Goal: Task Accomplishment & Management: Complete application form

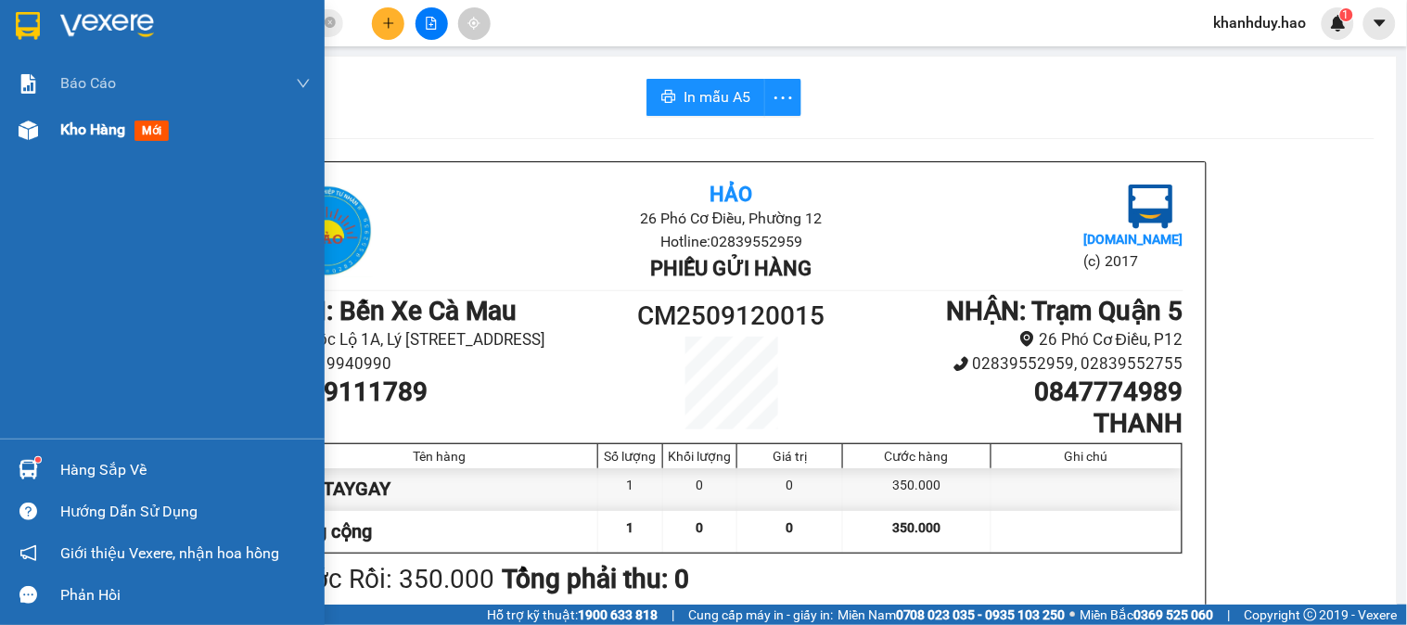
click at [6, 135] on div "Kho hàng mới" at bounding box center [162, 130] width 325 height 46
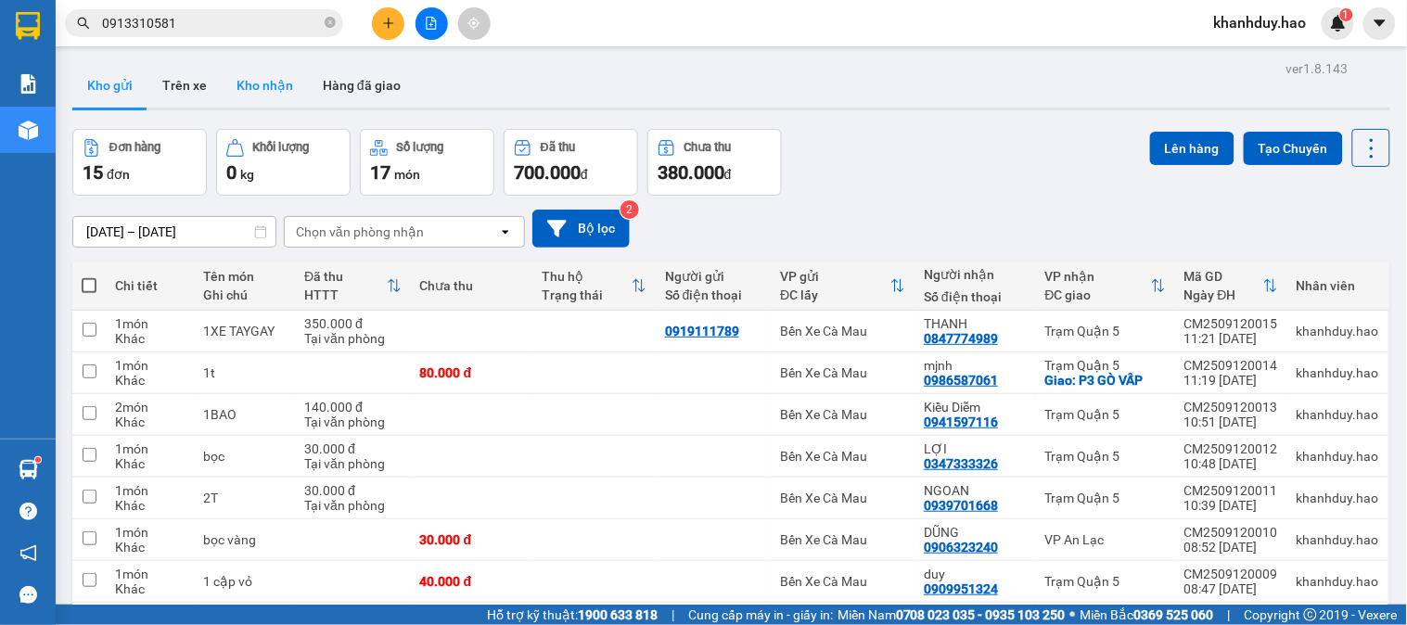
click at [260, 86] on button "Kho nhận" at bounding box center [265, 85] width 86 height 45
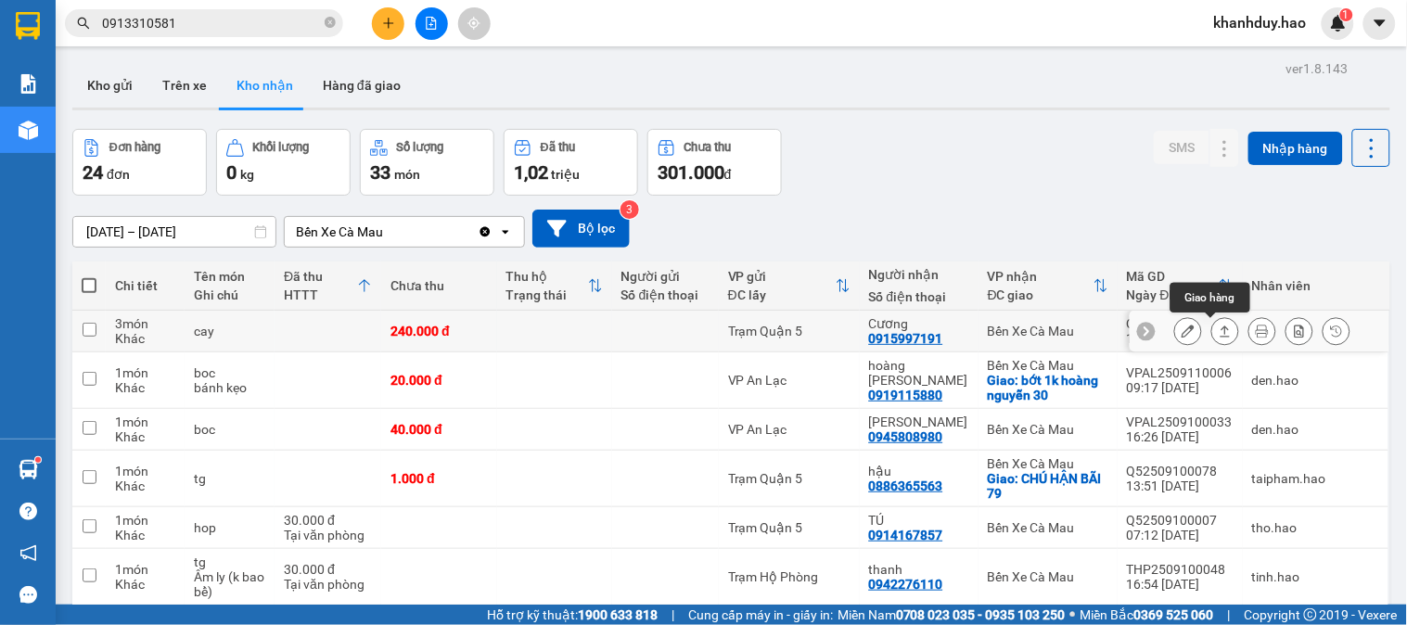
click at [1219, 327] on icon at bounding box center [1225, 331] width 13 height 13
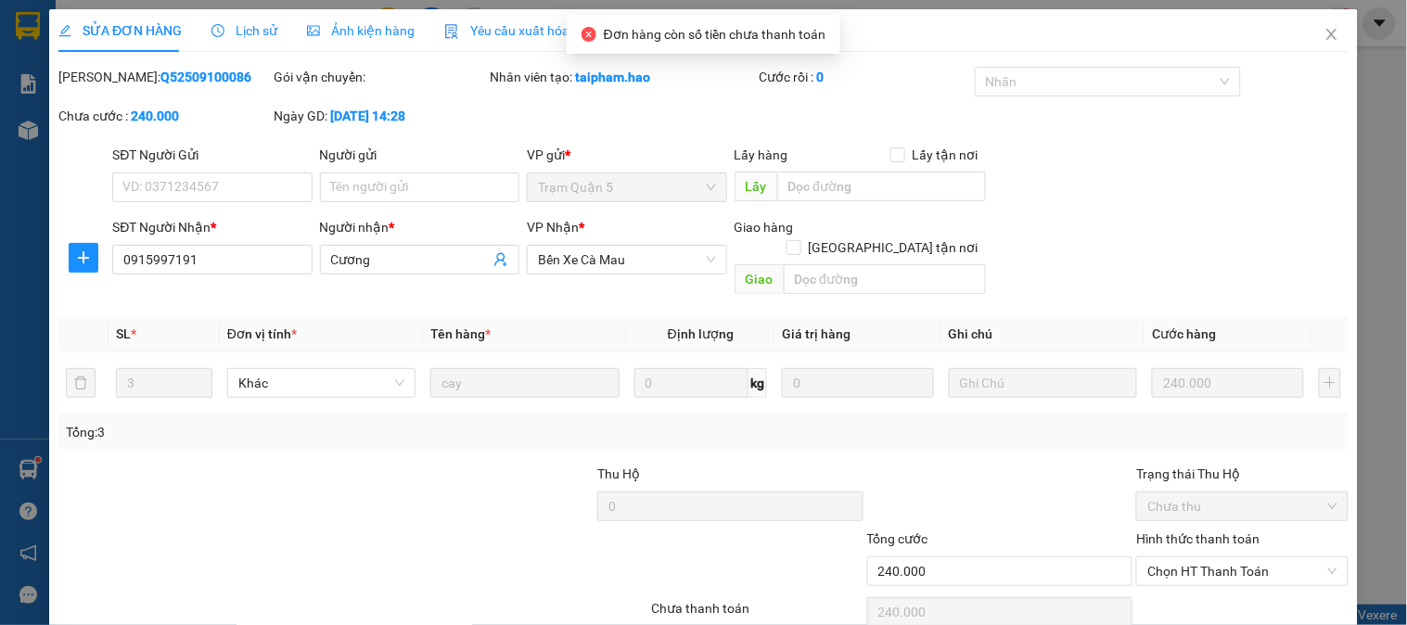
type input "0915997191"
type input "Cương"
type input "240.000"
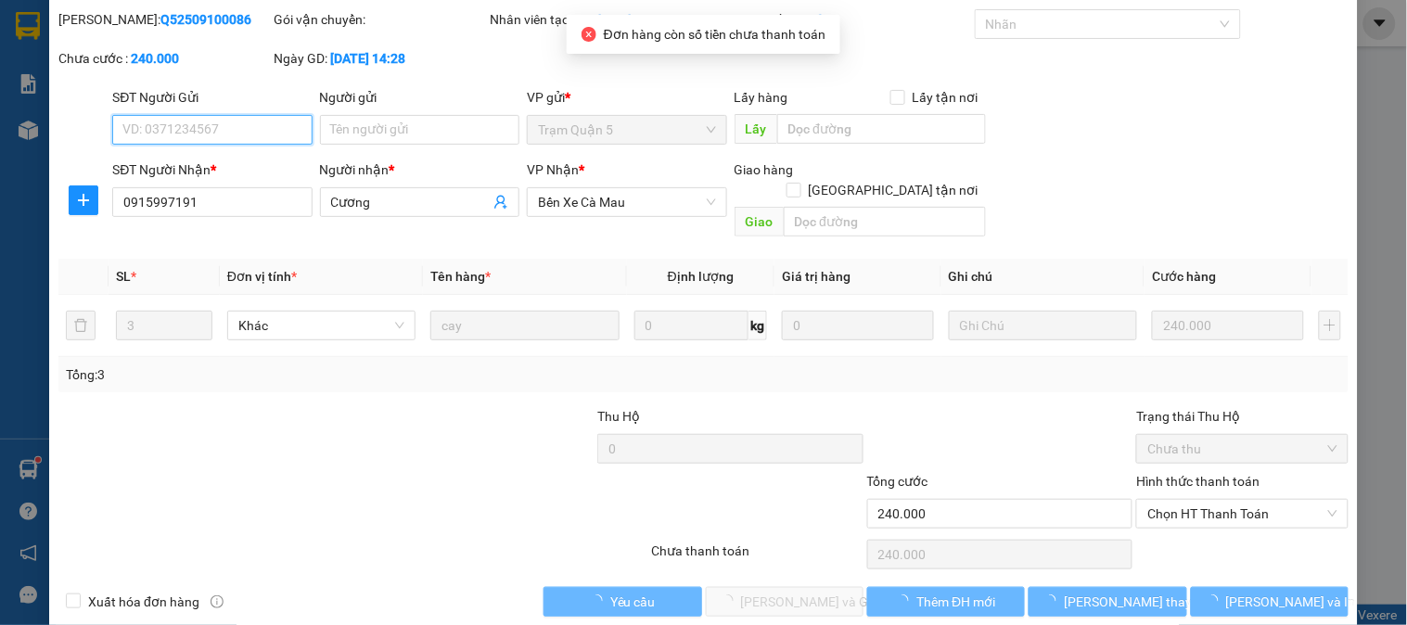
scroll to position [65, 0]
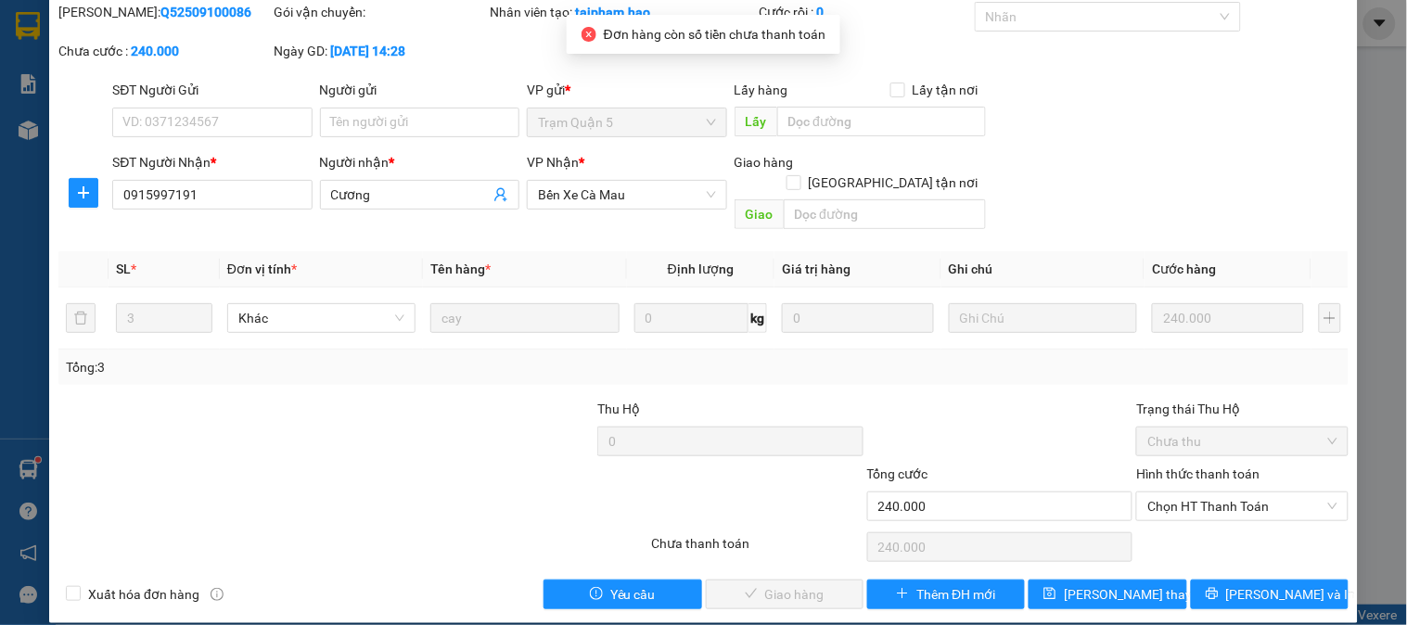
click at [1210, 467] on label "Hình thức thanh toán" at bounding box center [1197, 474] width 123 height 15
click at [1210, 493] on input "Hình thức thanh toán" at bounding box center [1235, 507] width 176 height 28
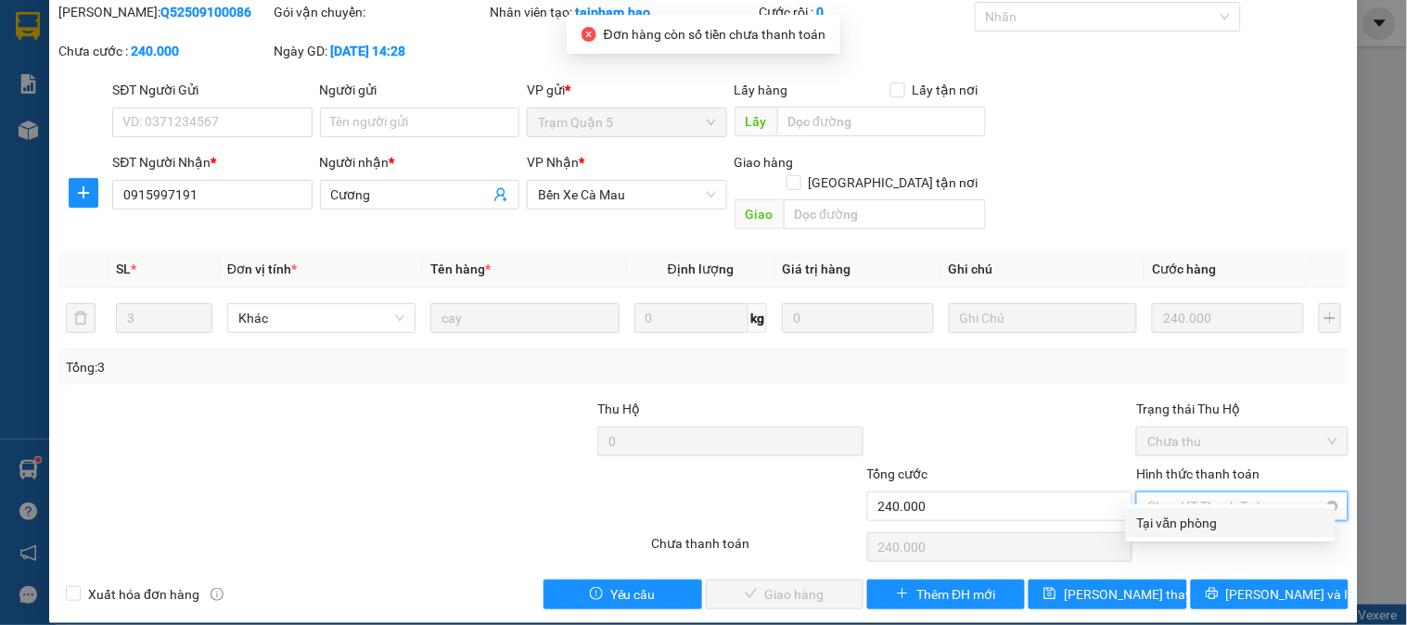
click at [1198, 493] on span "Chọn HT Thanh Toán" at bounding box center [1241, 507] width 189 height 28
drag, startPoint x: 1190, startPoint y: 516, endPoint x: 759, endPoint y: 524, distance: 431.4
click at [1185, 517] on div "Tại văn phòng" at bounding box center [1230, 523] width 187 height 20
type input "0"
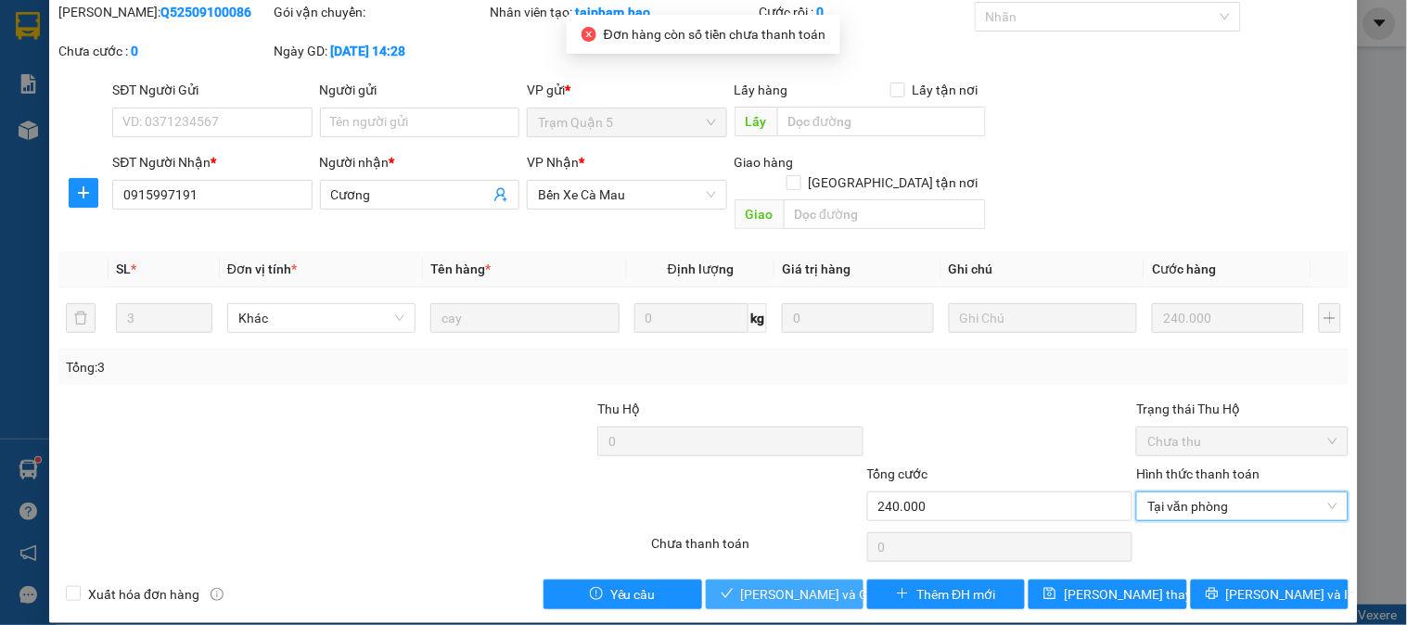
drag, startPoint x: 763, startPoint y: 585, endPoint x: 800, endPoint y: 563, distance: 42.5
click at [764, 585] on button "Lưu và Giao hàng" at bounding box center [785, 595] width 158 height 30
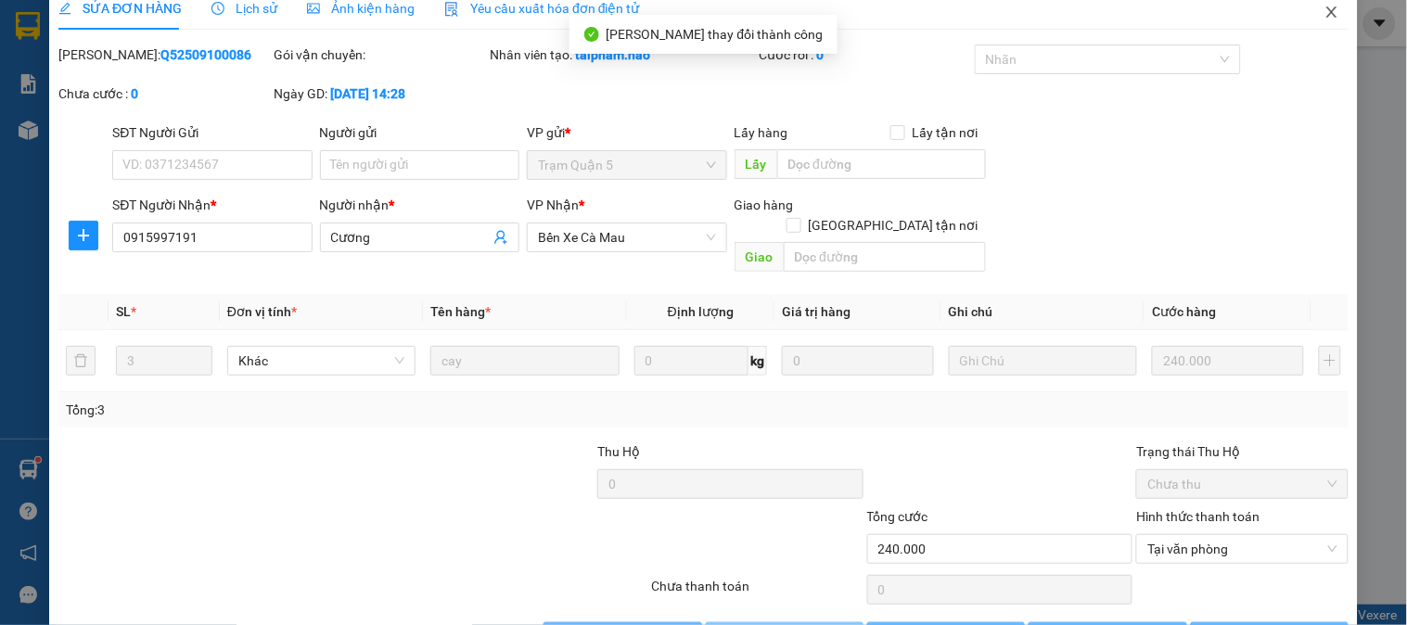
scroll to position [0, 0]
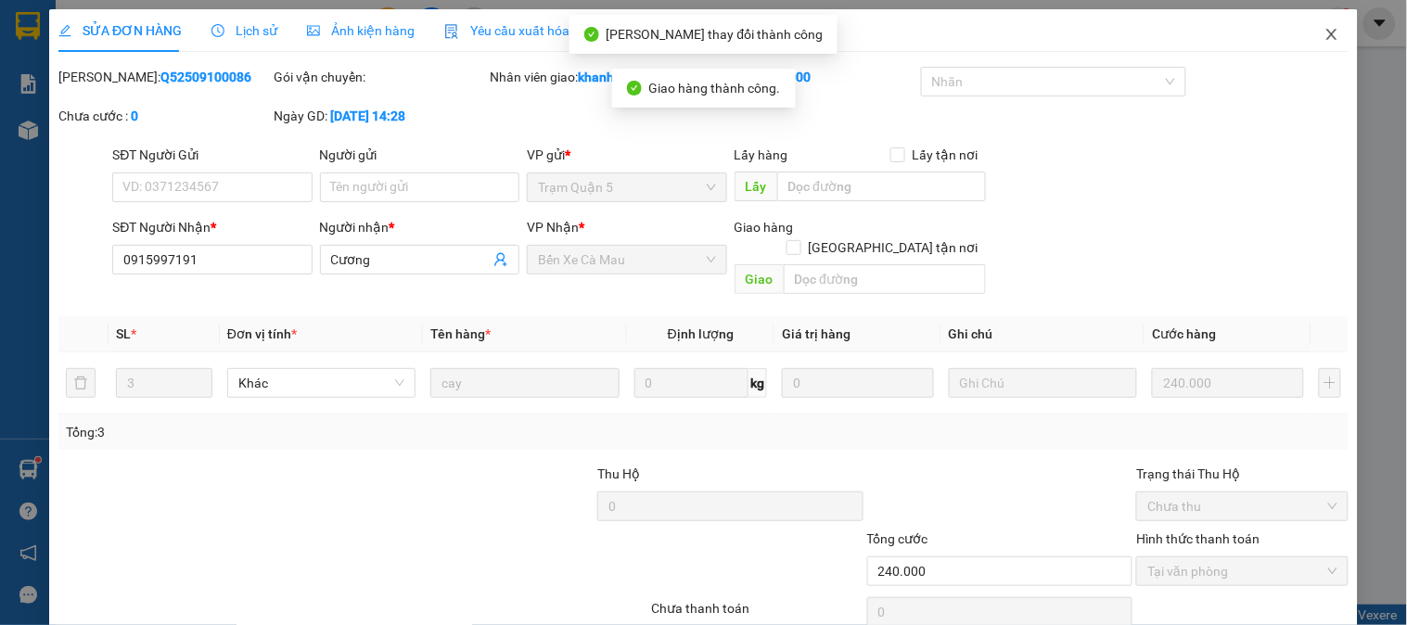
click at [1309, 33] on span "Close" at bounding box center [1332, 35] width 52 height 52
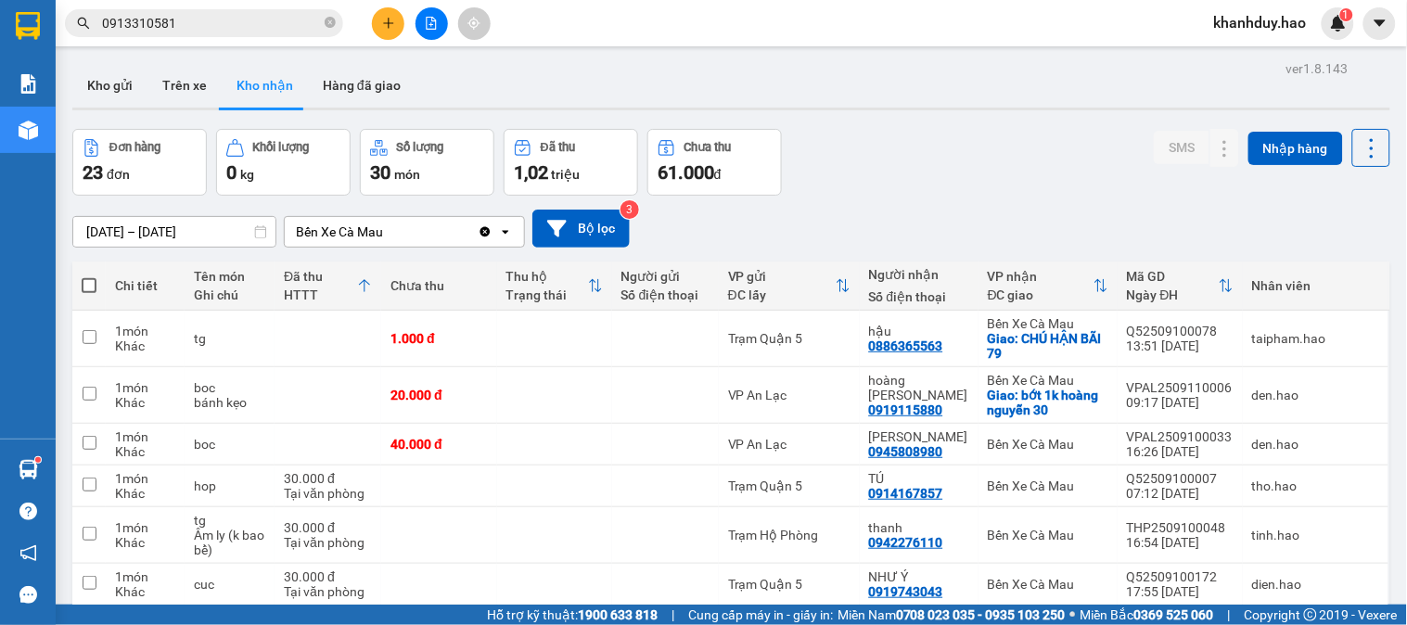
click at [158, 223] on input "11/09/2025 – 11/09/2025" at bounding box center [174, 232] width 202 height 30
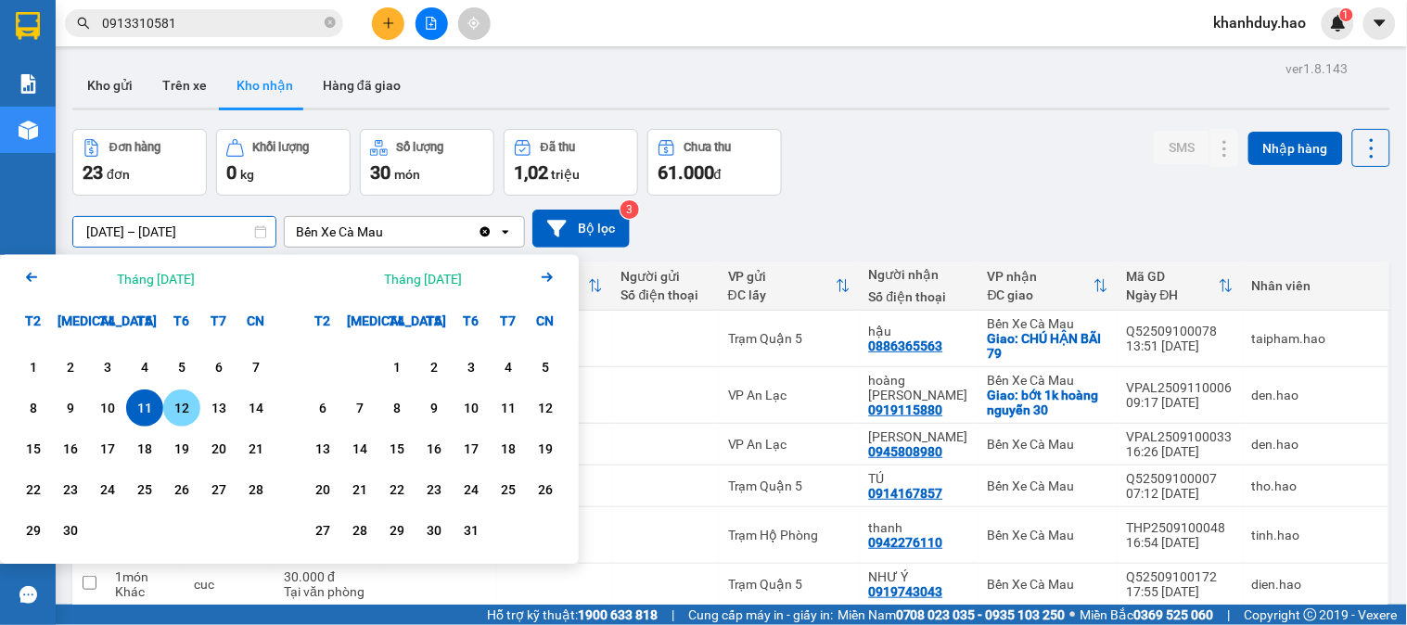
click at [169, 418] on div "12" at bounding box center [182, 408] width 26 height 22
type input "12/09/2025 – 12/09/2025"
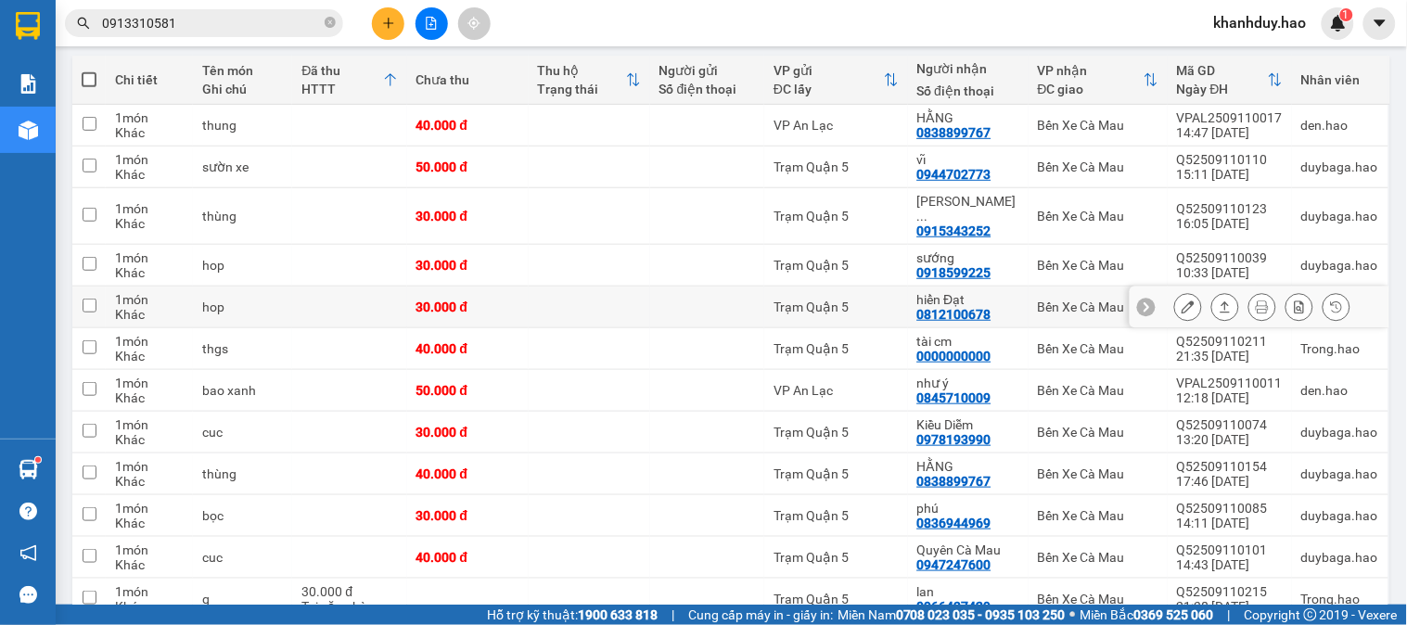
scroll to position [309, 0]
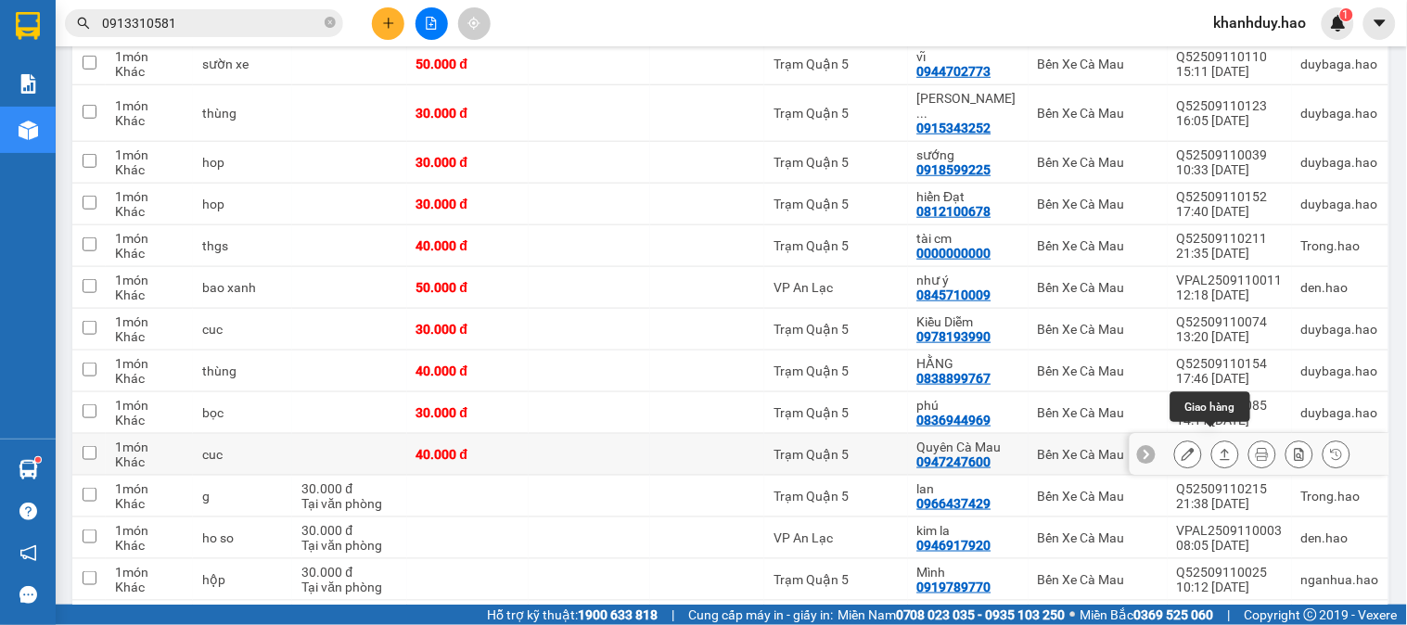
click at [1219, 448] on icon at bounding box center [1225, 454] width 13 height 13
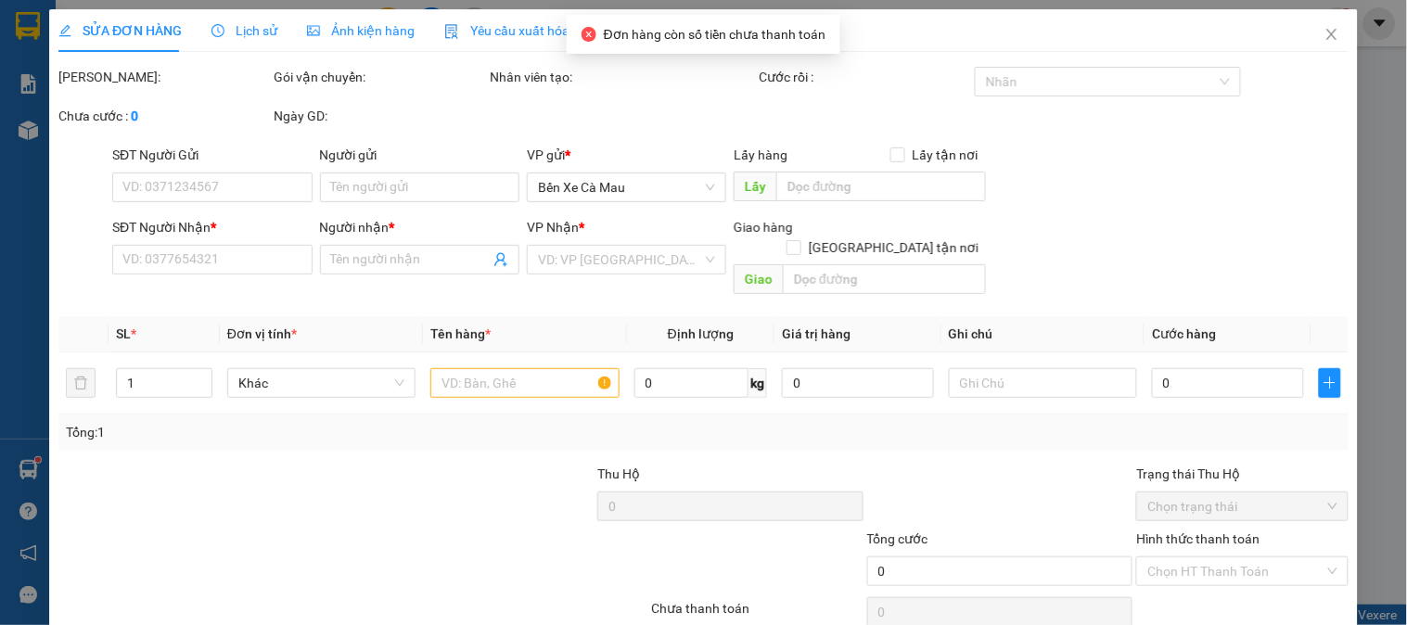
type input "0947247600"
type input "Quyên Cà Mau"
type input "40.000"
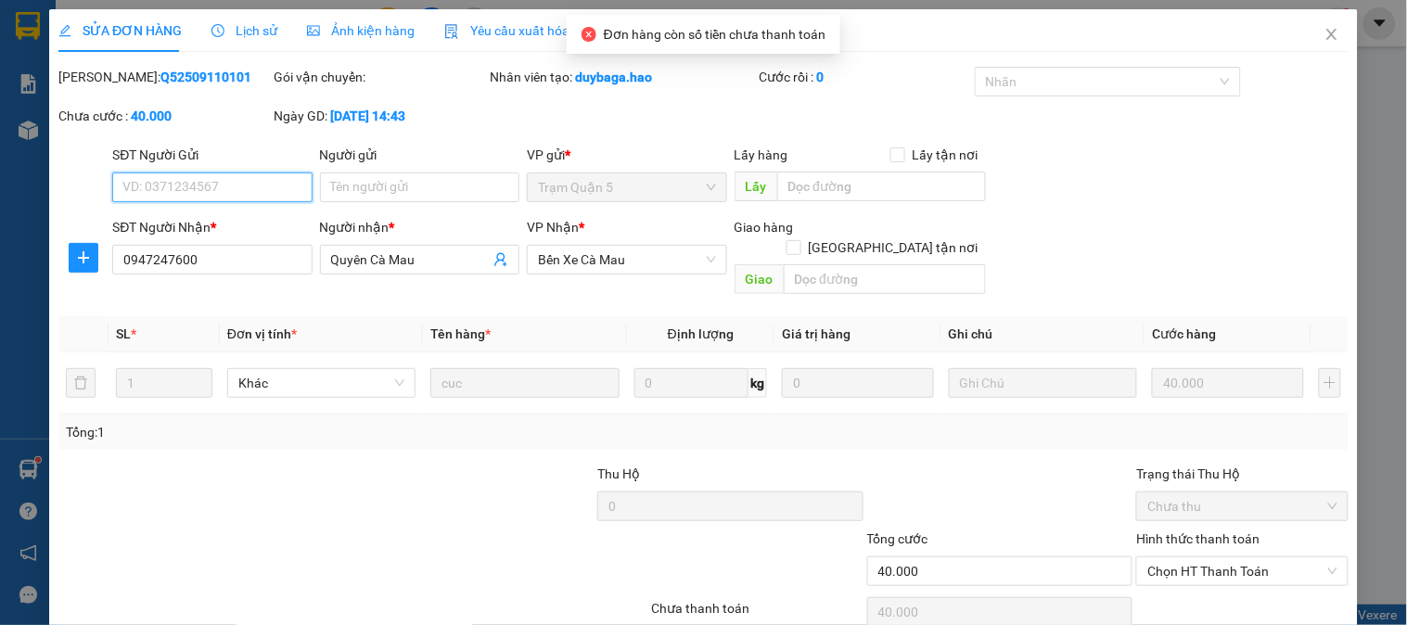
scroll to position [65, 0]
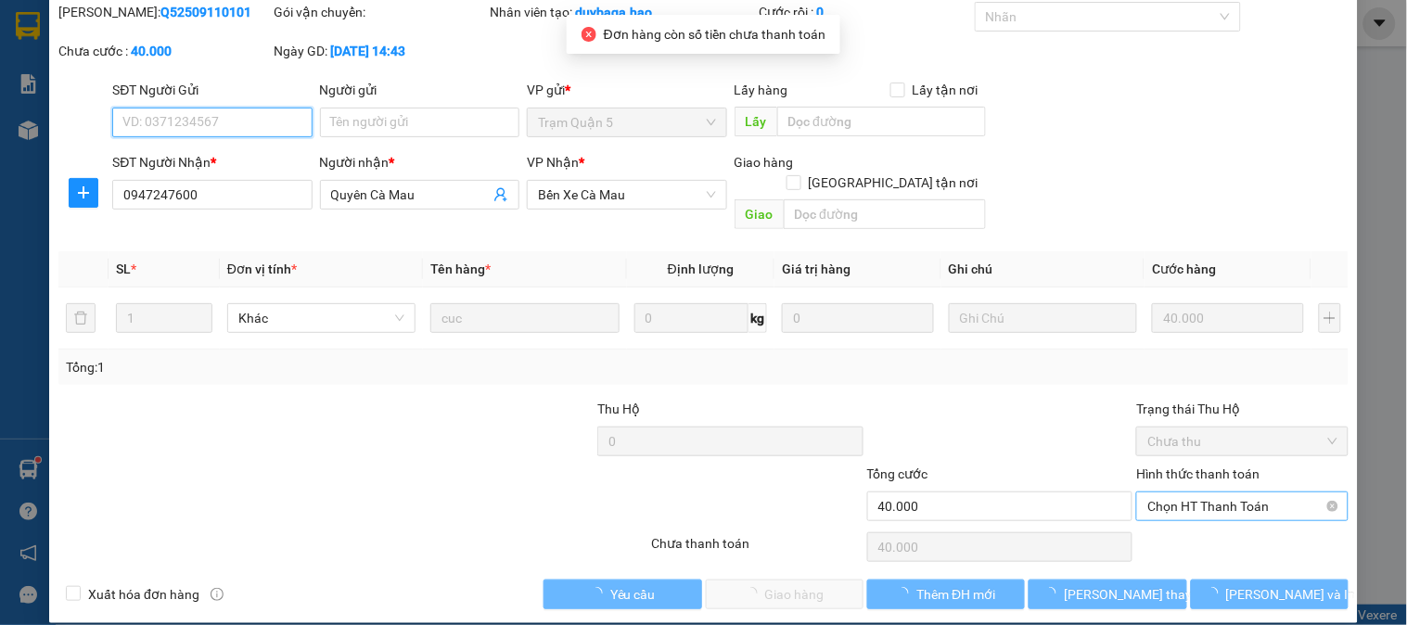
click at [1192, 493] on span "Chọn HT Thanh Toán" at bounding box center [1241, 507] width 189 height 28
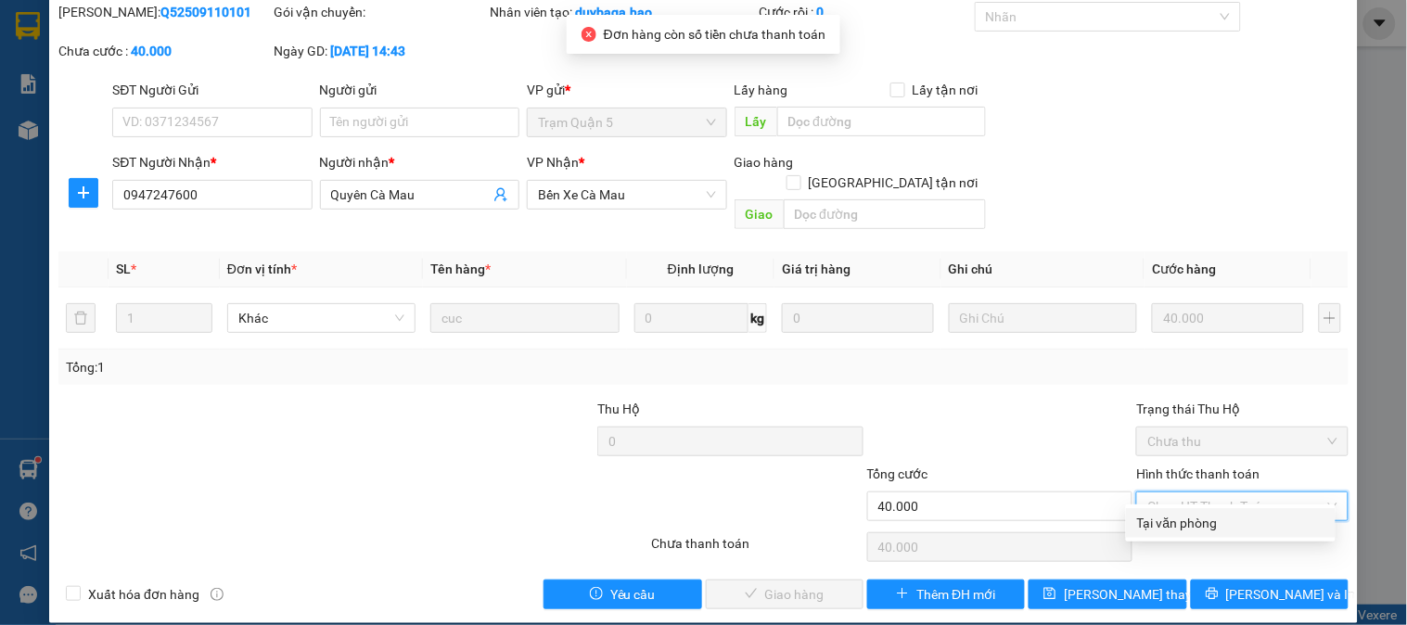
click at [1178, 522] on div "Tại văn phòng" at bounding box center [1230, 523] width 187 height 20
type input "0"
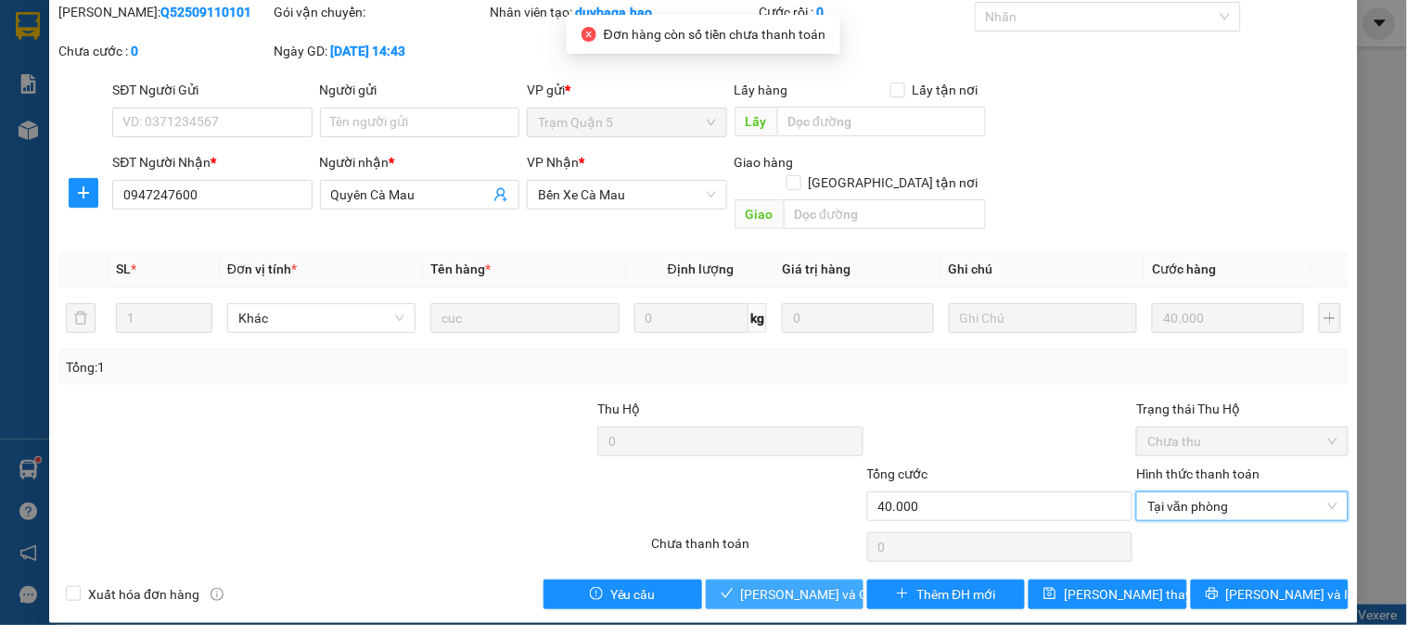
click at [774, 584] on span "Lưu và Giao hàng" at bounding box center [830, 594] width 178 height 20
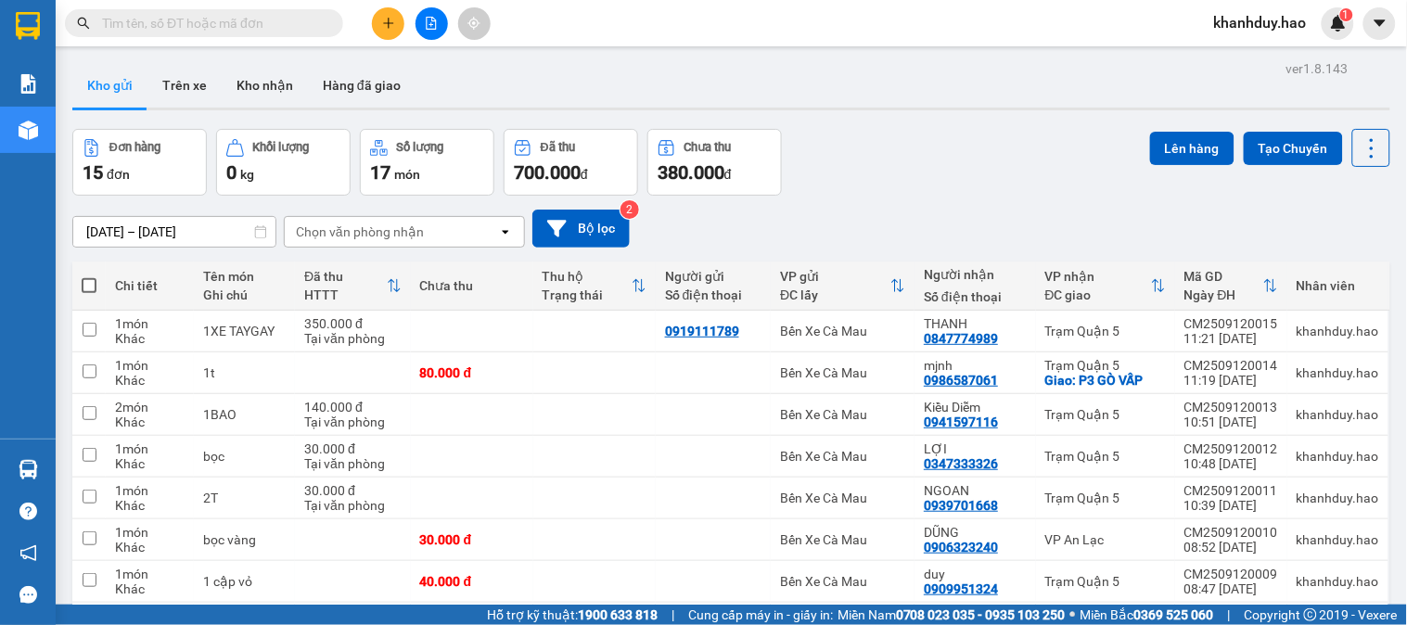
click at [378, 31] on button at bounding box center [388, 23] width 32 height 32
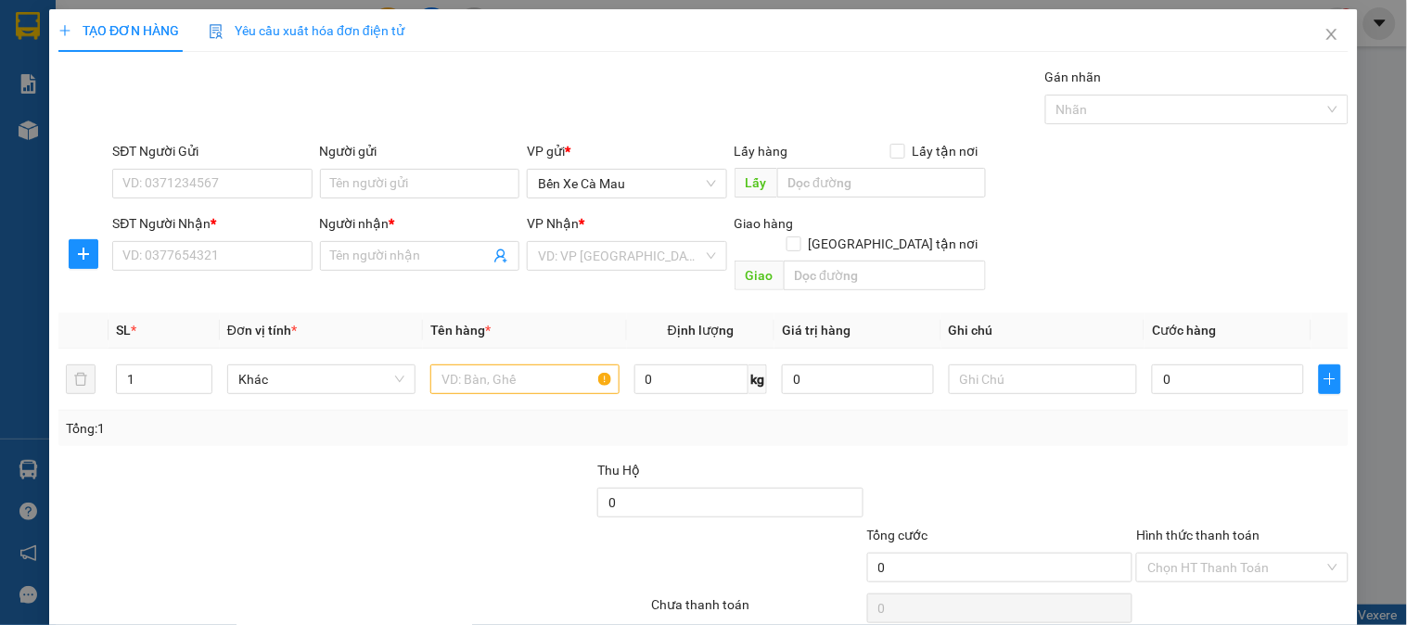
click at [192, 239] on div "SĐT Người Nhận *" at bounding box center [211, 227] width 199 height 28
click at [243, 266] on input "SĐT Người Nhận *" at bounding box center [211, 256] width 199 height 30
type input "0903635326"
click at [394, 261] on input "Người nhận *" at bounding box center [410, 256] width 159 height 20
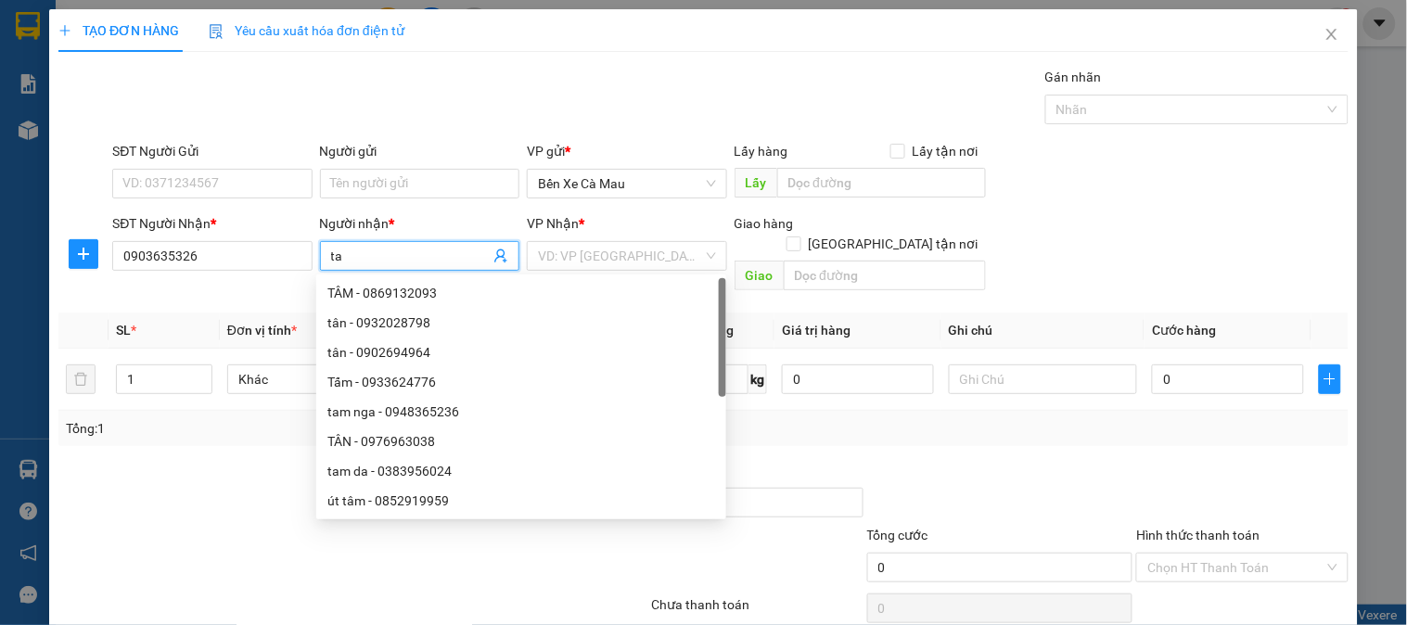
type input "t"
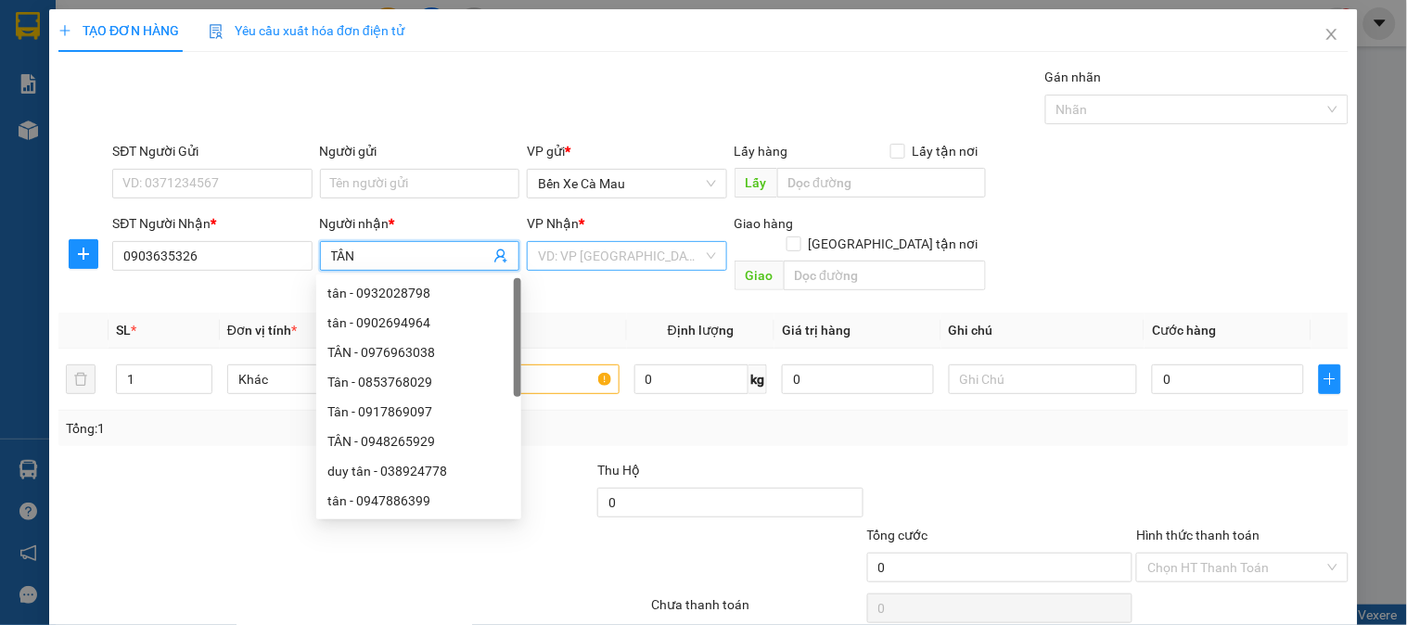
type input "TÂN"
click at [592, 260] on input "search" at bounding box center [620, 256] width 164 height 28
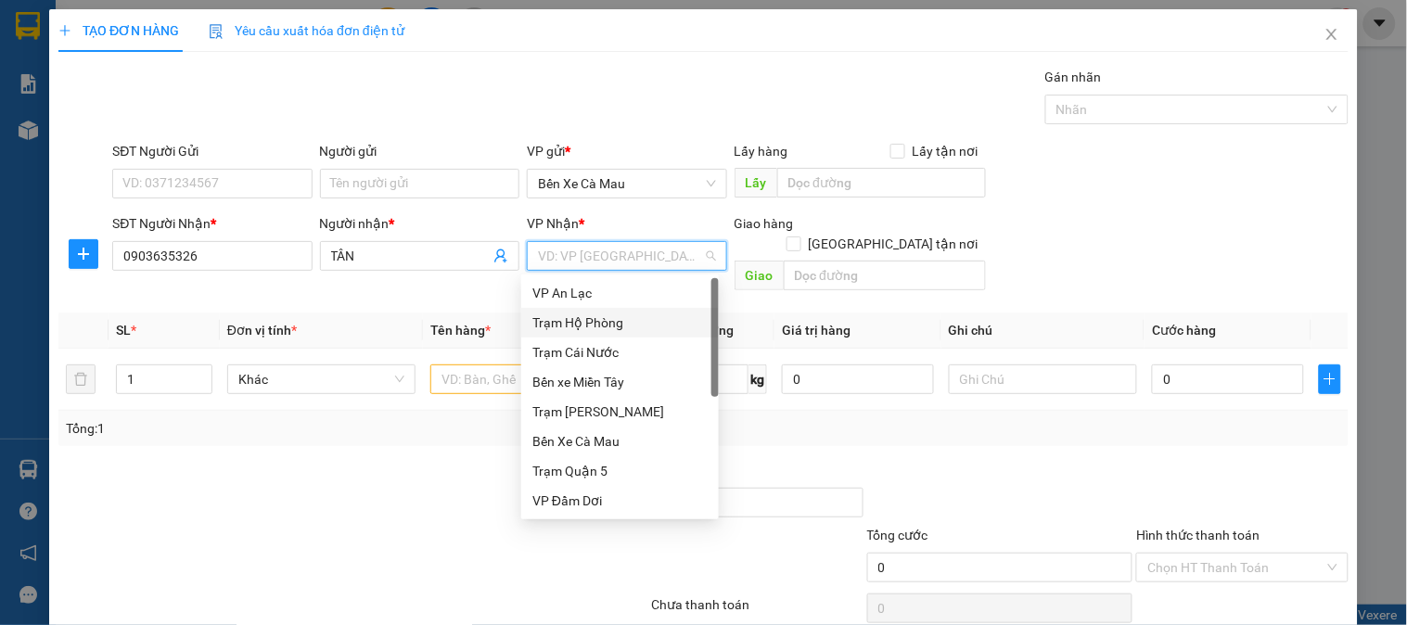
click at [613, 306] on div "VP An Lạc" at bounding box center [620, 293] width 198 height 30
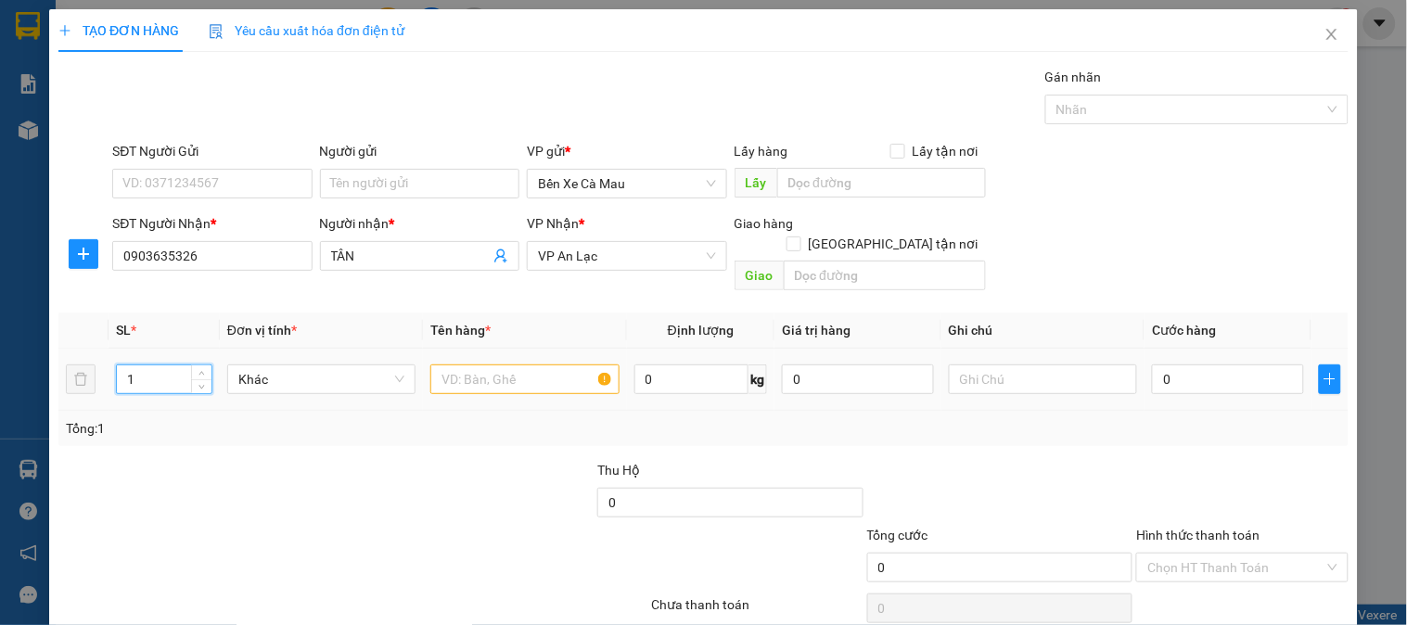
click at [132, 365] on input "1" at bounding box center [164, 379] width 95 height 28
type input "2"
click at [493, 365] on input "text" at bounding box center [524, 380] width 188 height 30
type input "2T"
click at [1268, 368] on input "0" at bounding box center [1228, 380] width 152 height 30
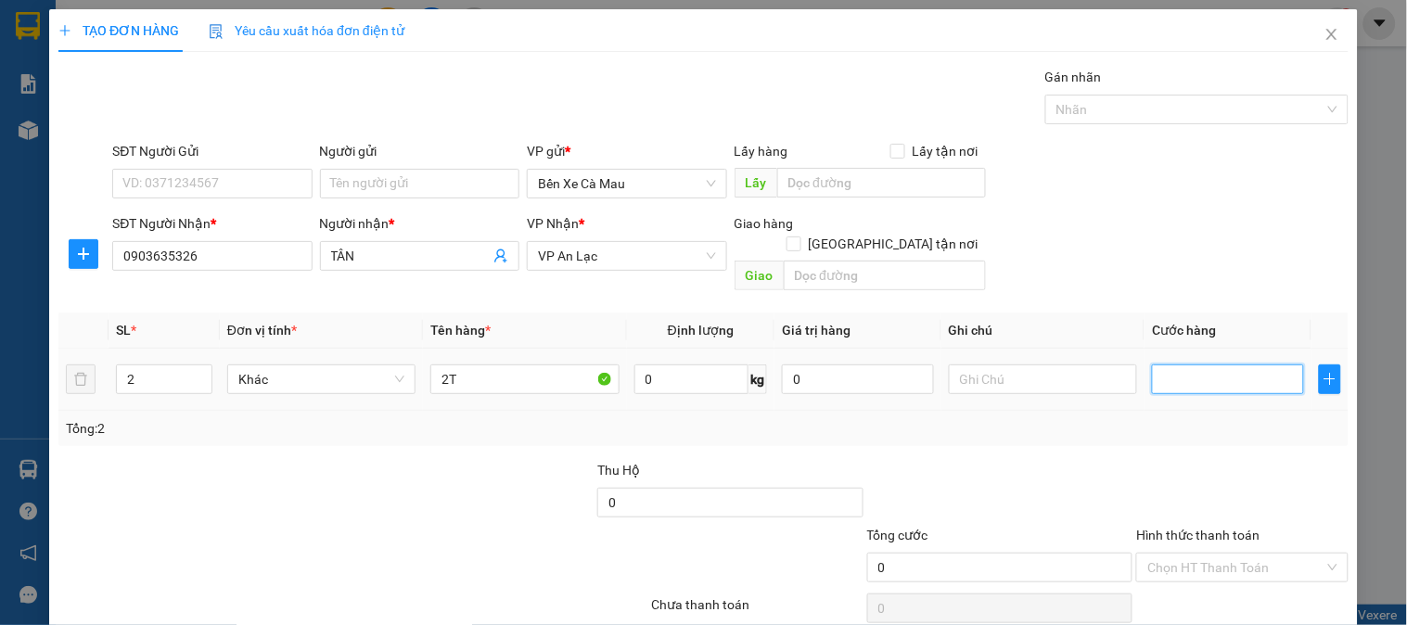
type input "8"
type input "80"
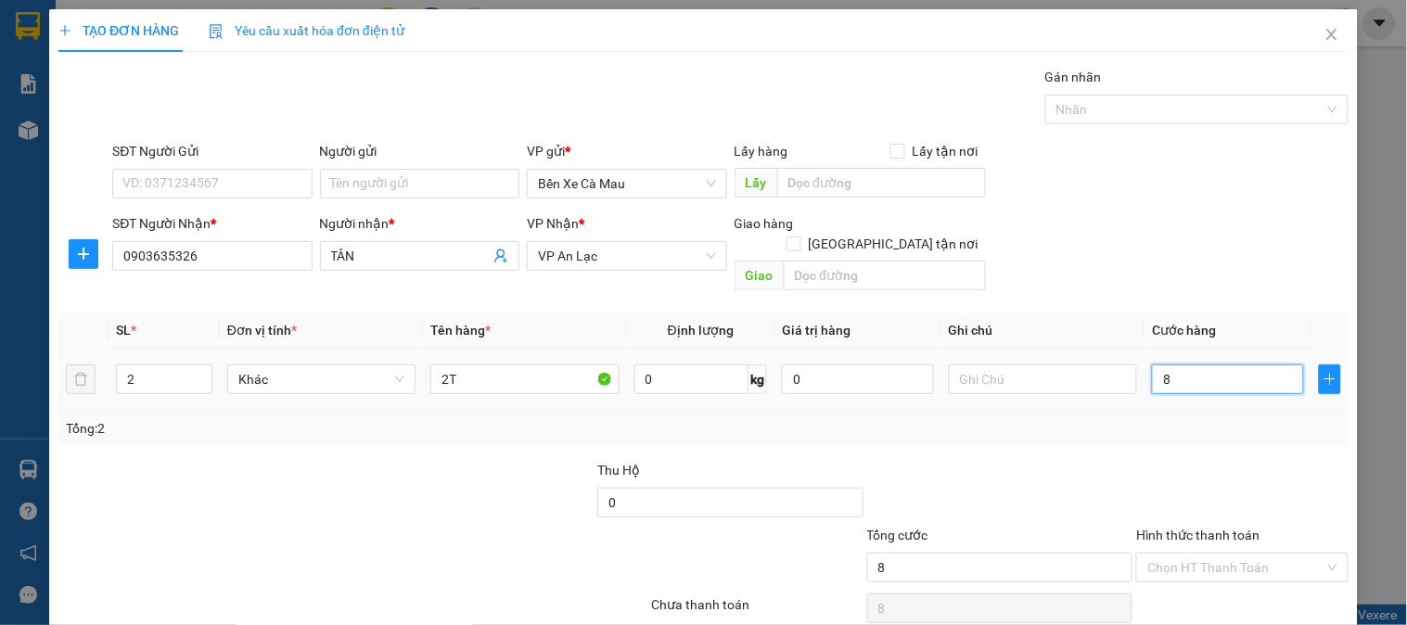
type input "80"
type input "80.000"
click at [1236, 263] on div "SĐT Người Nhận * 0903635326 Người nhận * TÂN VP Nhận * VP An Lạc Giao hàng [GEO…" at bounding box center [731, 255] width 1244 height 85
click at [1206, 554] on input "Hình thức thanh toán" at bounding box center [1235, 568] width 176 height 28
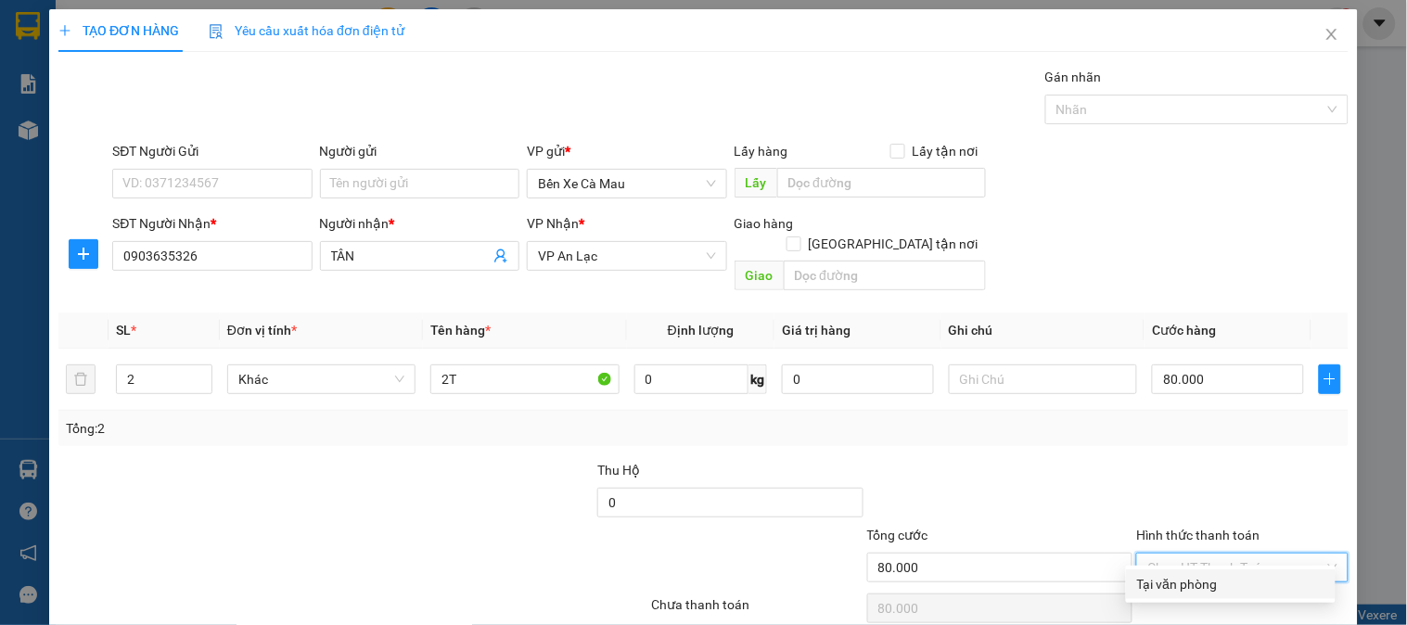
click at [1202, 583] on div "Tại văn phòng" at bounding box center [1230, 584] width 187 height 20
type input "0"
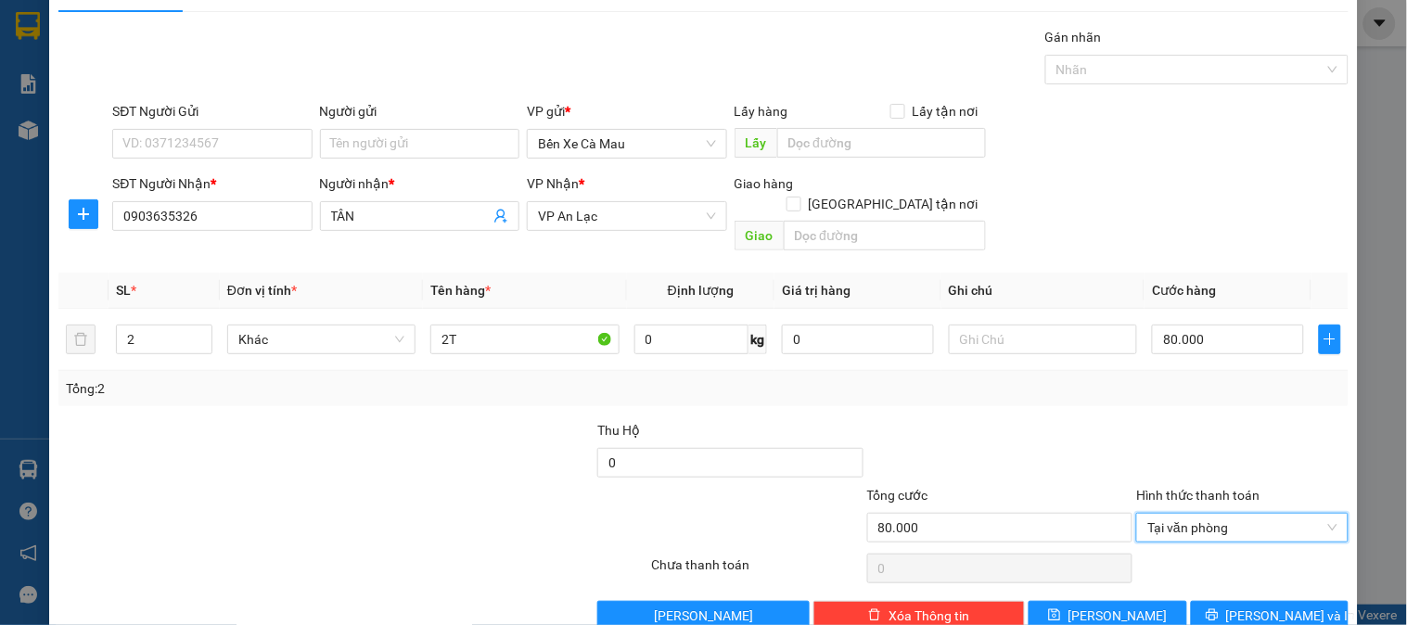
scroll to position [60, 0]
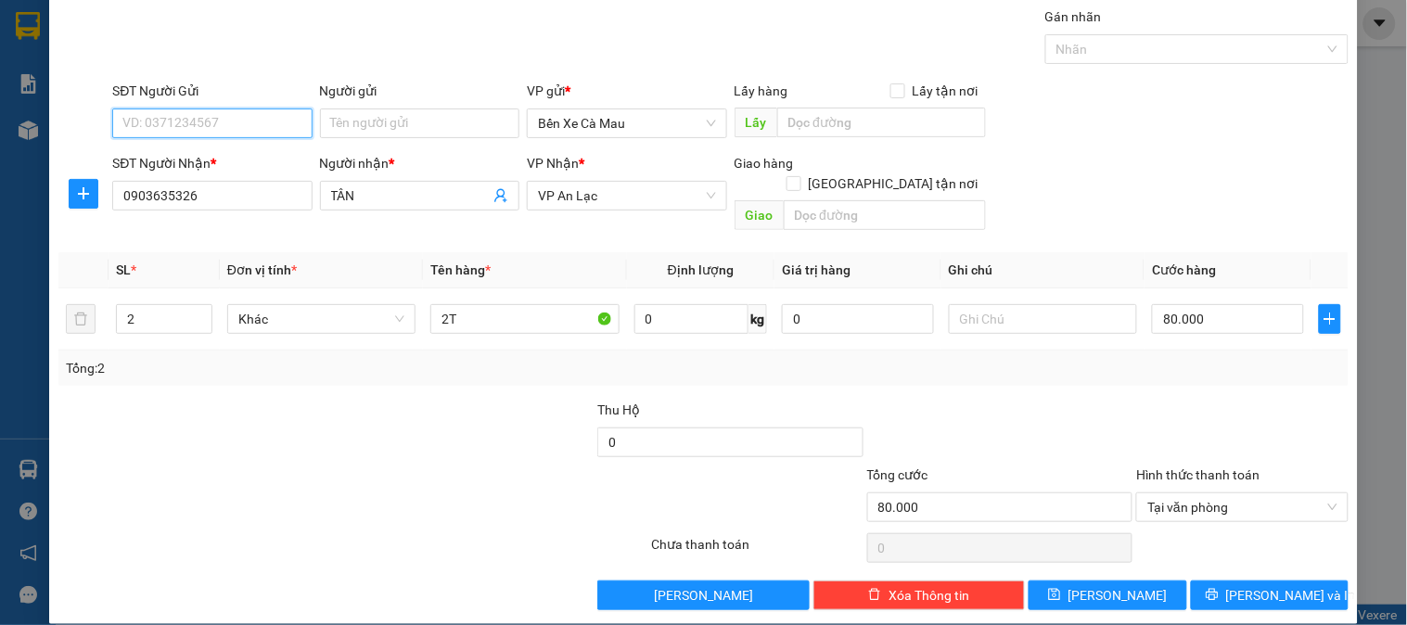
click at [236, 121] on input "SĐT Người Gửi" at bounding box center [211, 124] width 199 height 30
type input "0919626922"
click at [1244, 585] on span "[PERSON_NAME] và In" at bounding box center [1291, 595] width 130 height 20
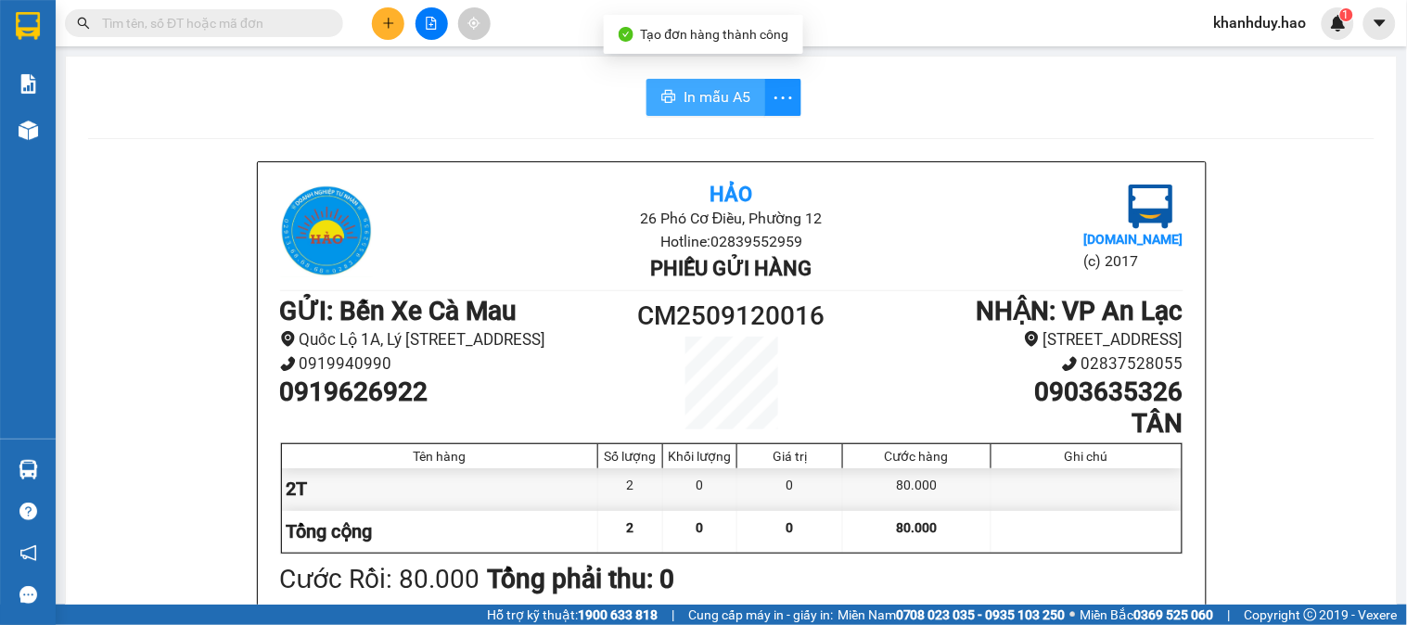
click at [696, 95] on span "In mẫu A5" at bounding box center [717, 96] width 67 height 23
click at [699, 82] on button "In mẫu A5" at bounding box center [706, 97] width 119 height 37
